Goal: Check status

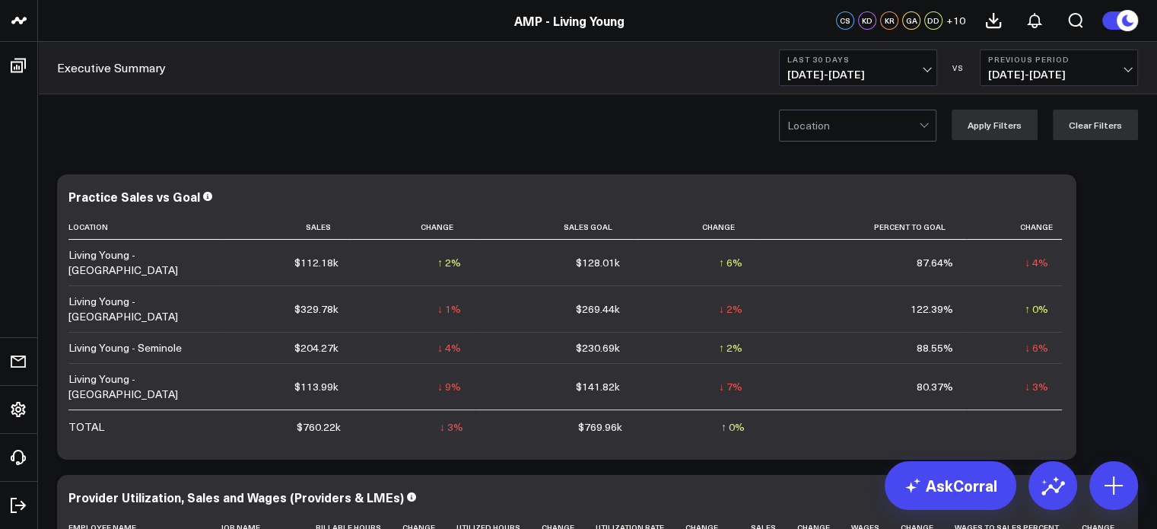
click at [929, 68] on span "[DATE] - [DATE]" at bounding box center [857, 74] width 141 height 12
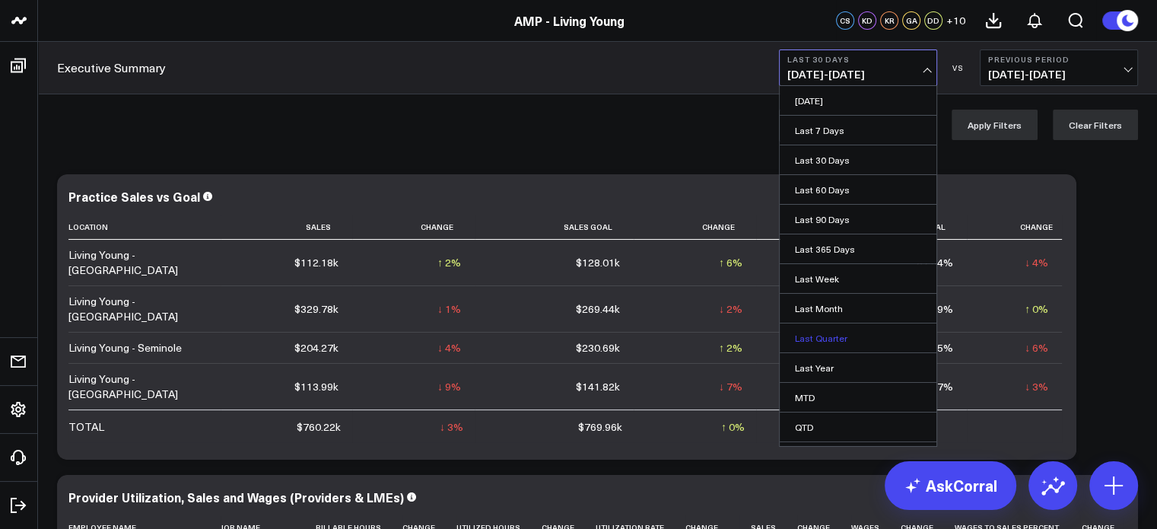
scroll to position [52, 0]
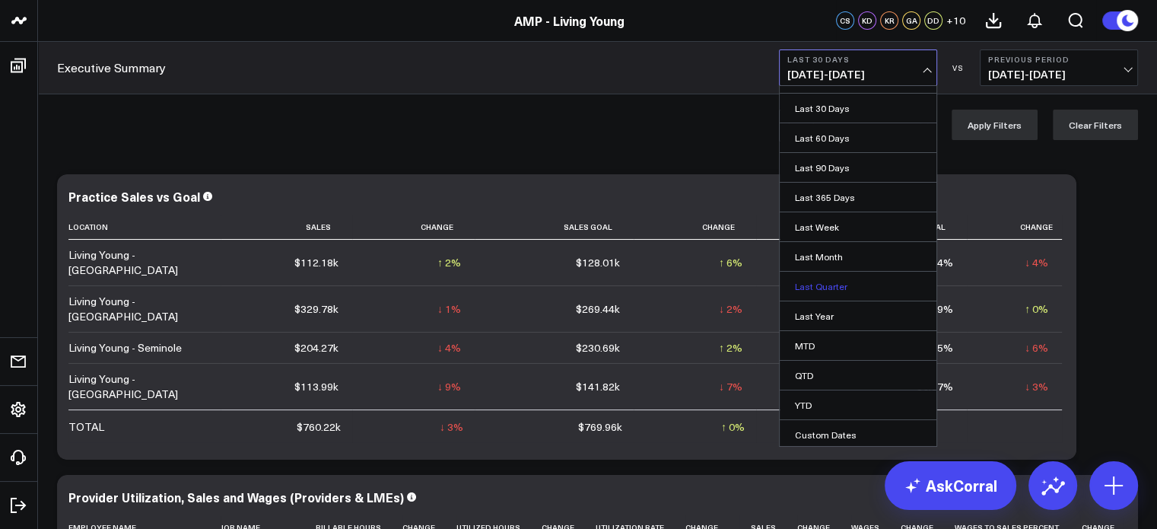
click at [841, 341] on link "MTD" at bounding box center [858, 345] width 157 height 29
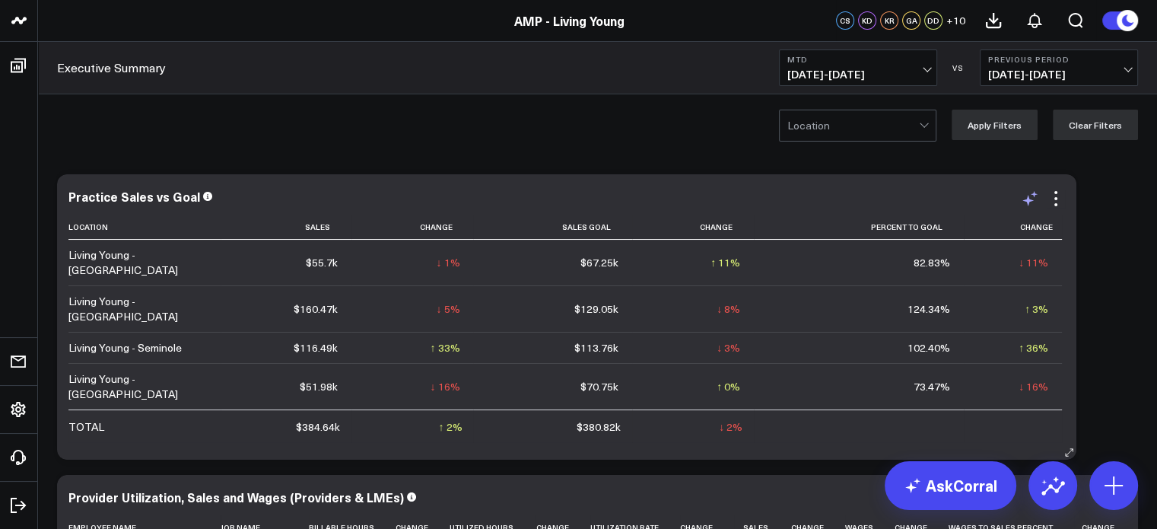
click at [1031, 199] on icon at bounding box center [1030, 198] width 18 height 18
click at [903, 126] on div at bounding box center [853, 125] width 132 height 30
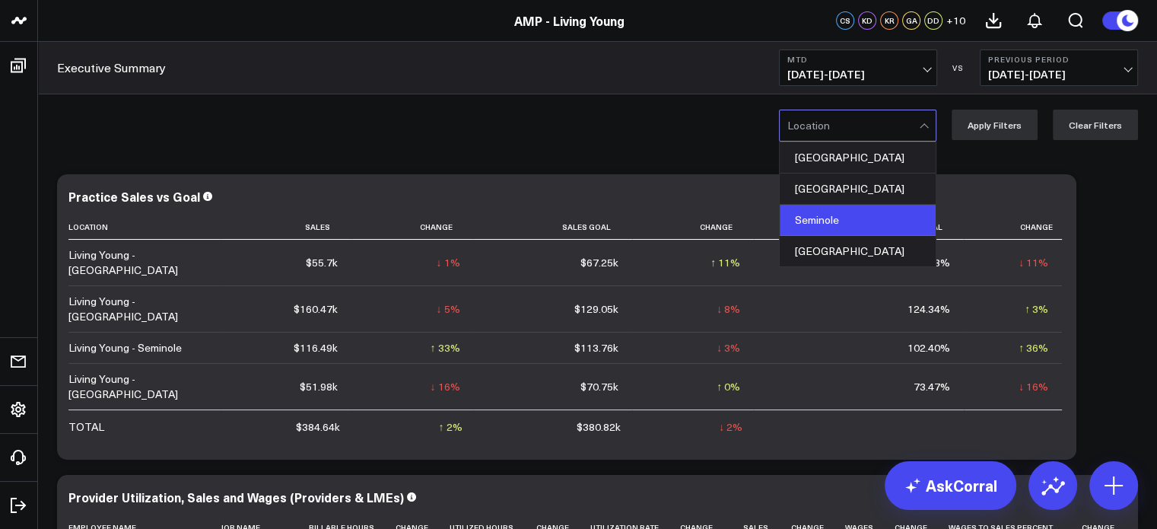
click at [879, 209] on div "Seminole" at bounding box center [858, 220] width 156 height 31
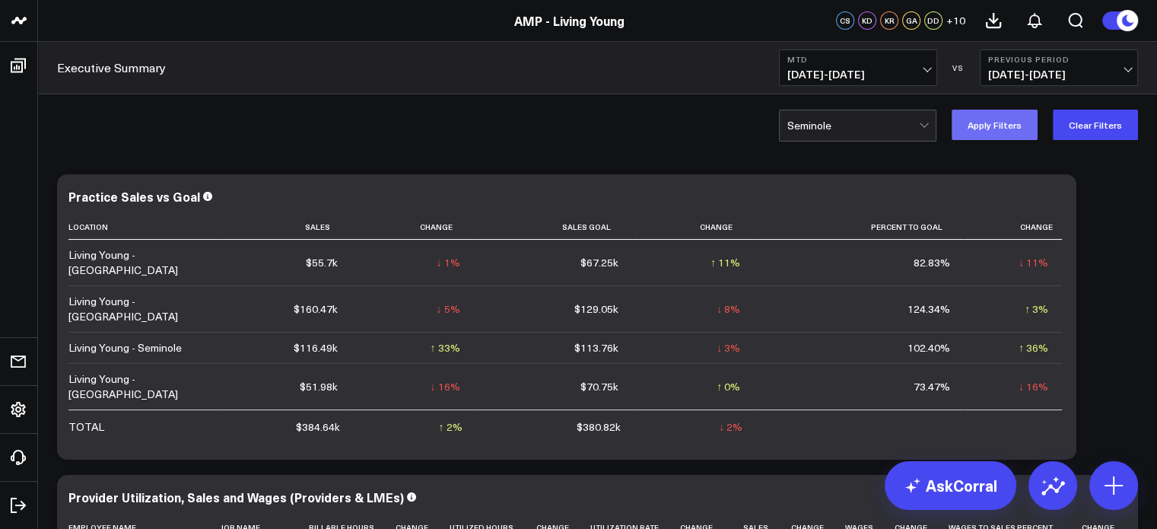
click at [992, 116] on button "Apply Filters" at bounding box center [995, 125] width 86 height 30
click at [913, 131] on div at bounding box center [853, 125] width 132 height 30
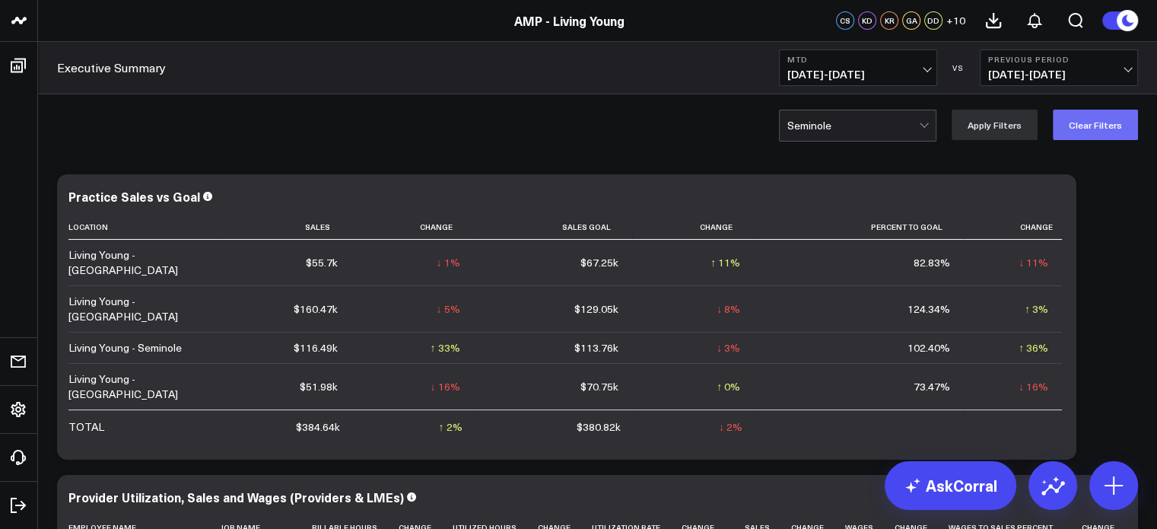
click at [1081, 130] on button "Clear Filters" at bounding box center [1095, 125] width 85 height 30
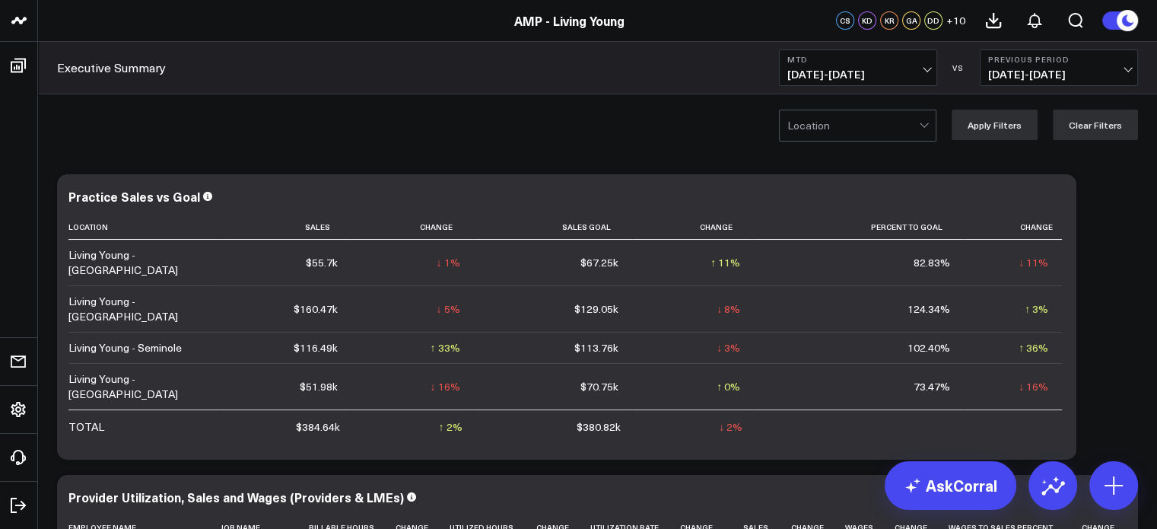
click at [1023, 66] on button "Previous Period [DATE] - [DATE]" at bounding box center [1059, 67] width 158 height 37
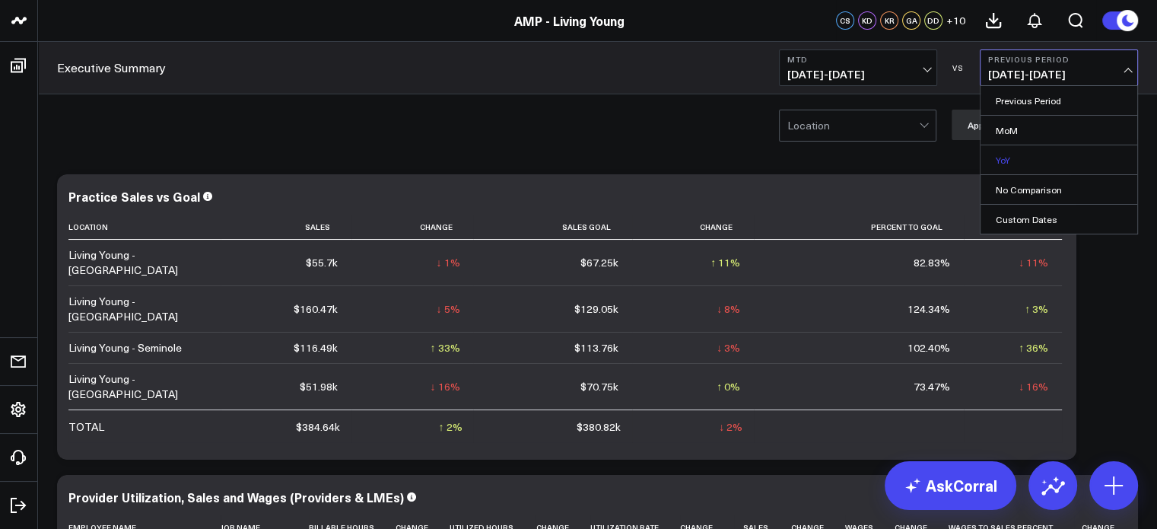
click at [1015, 161] on link "YoY" at bounding box center [1058, 159] width 157 height 29
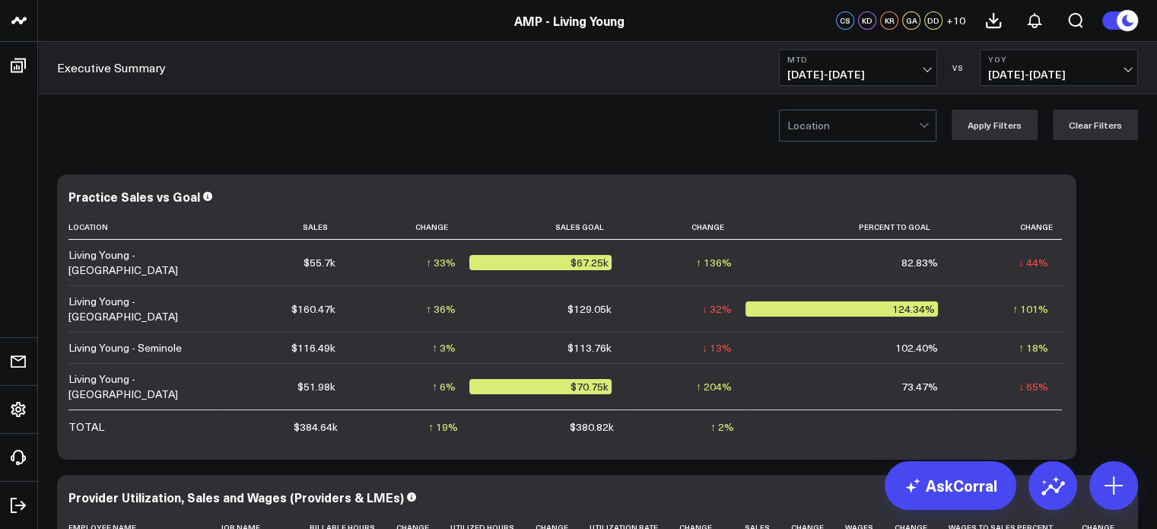
click at [1017, 71] on span "[DATE] - [DATE]" at bounding box center [1058, 74] width 141 height 12
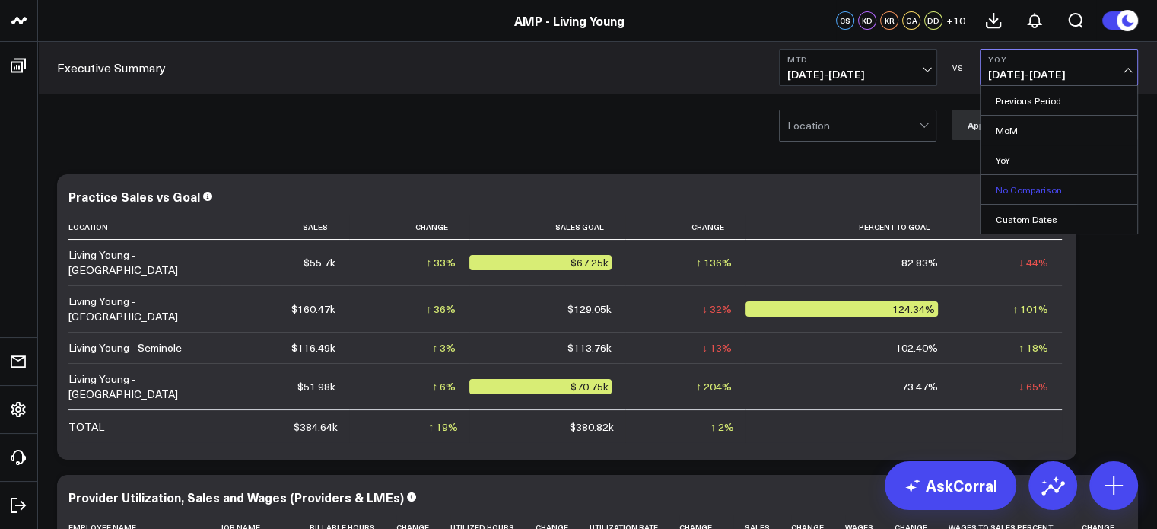
click at [1018, 188] on link "No Comparison" at bounding box center [1058, 189] width 157 height 29
